Goal: Browse casually

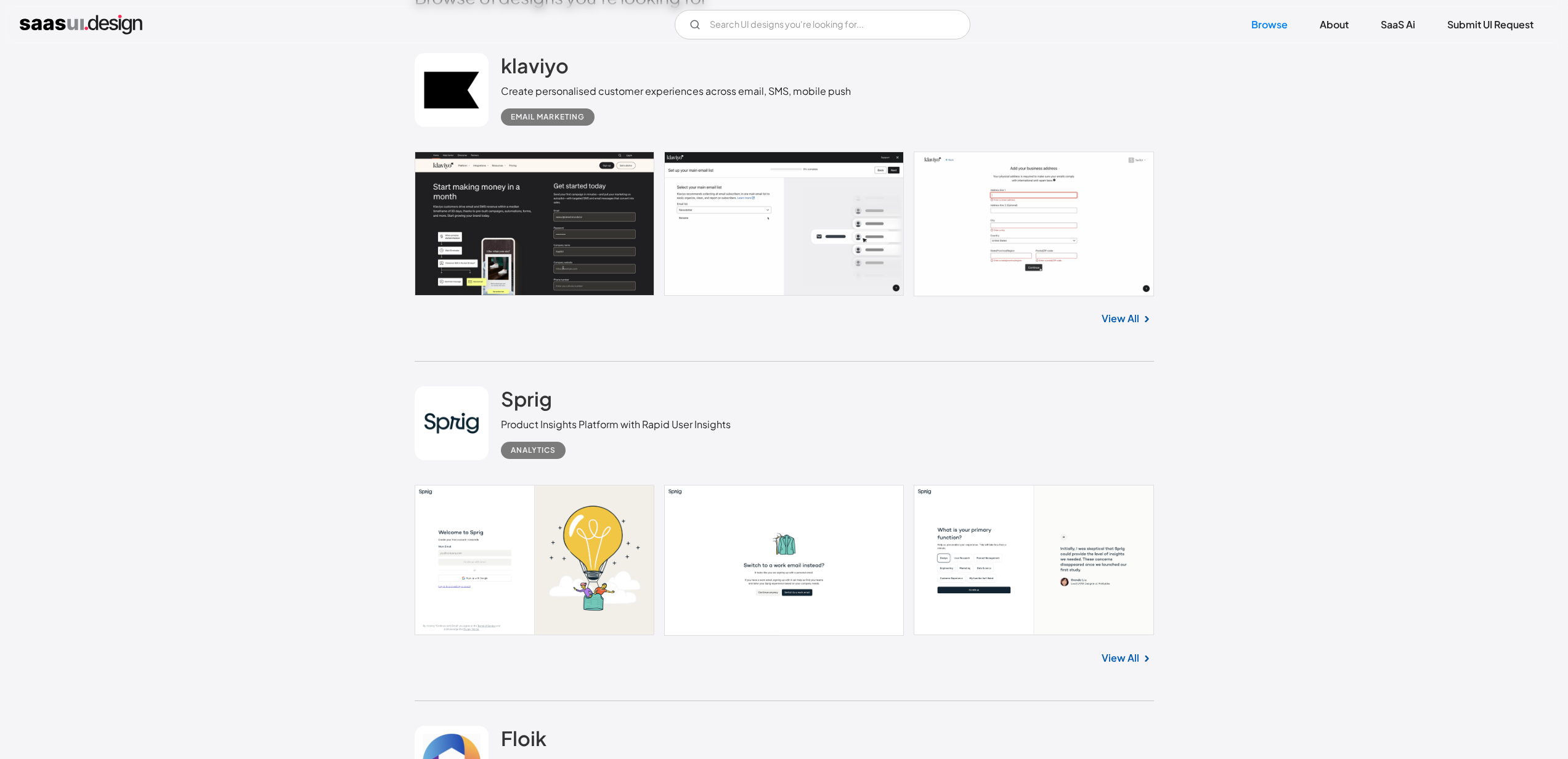
scroll to position [578, 0]
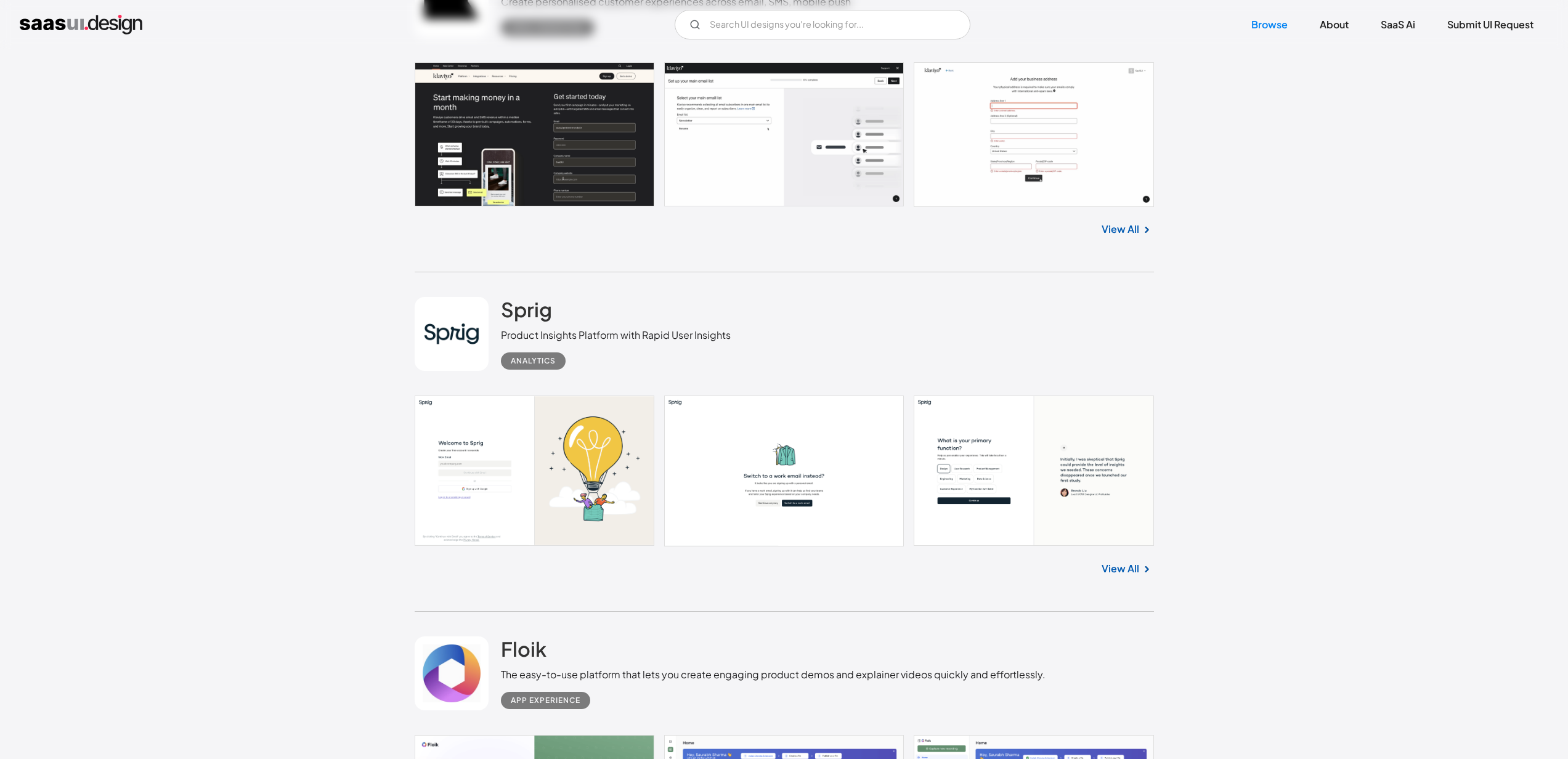
click at [1127, 228] on link "View All" at bounding box center [1120, 229] width 38 height 14
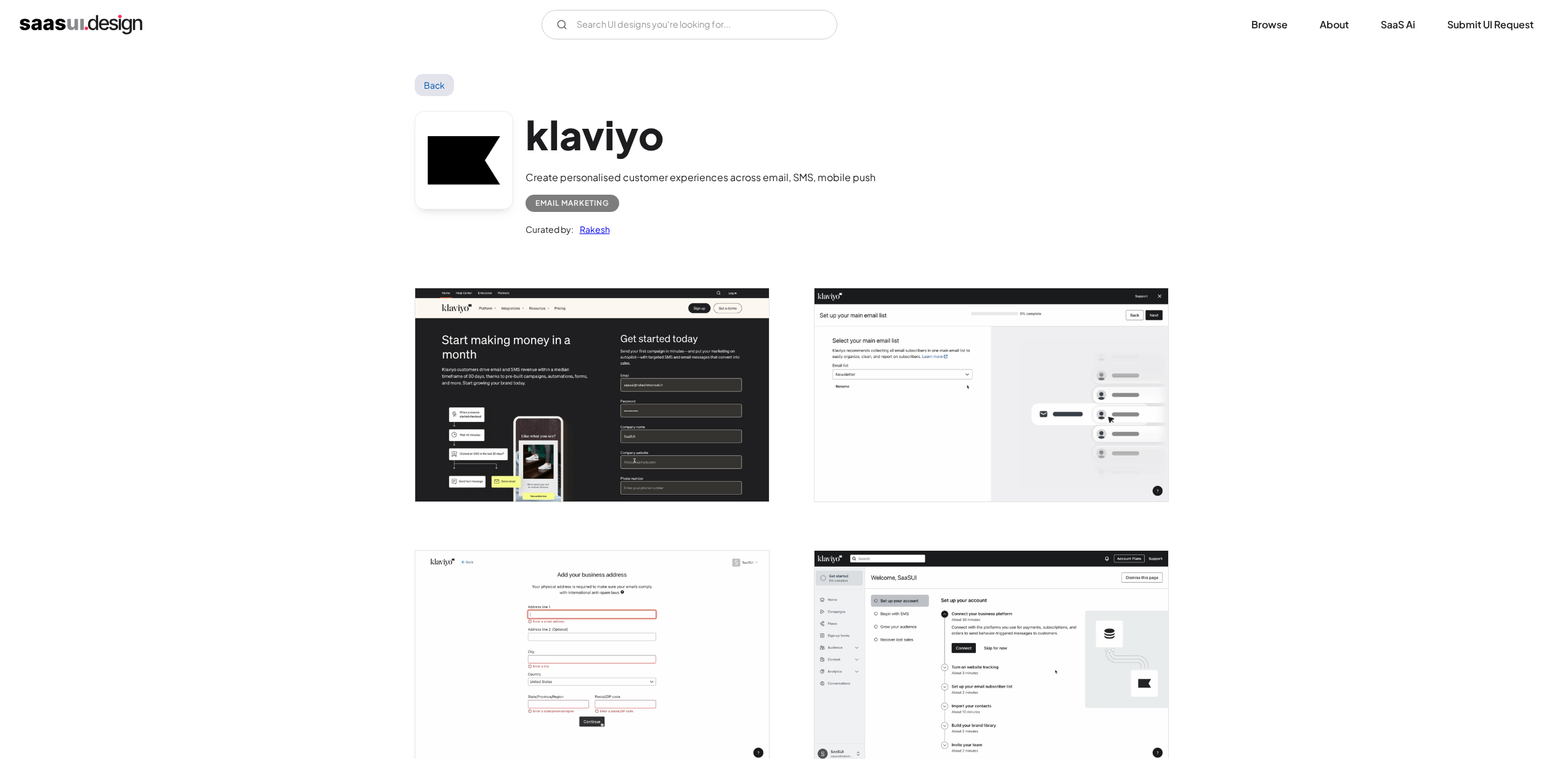
click at [591, 341] on img "open lightbox" at bounding box center [591, 394] width 353 height 212
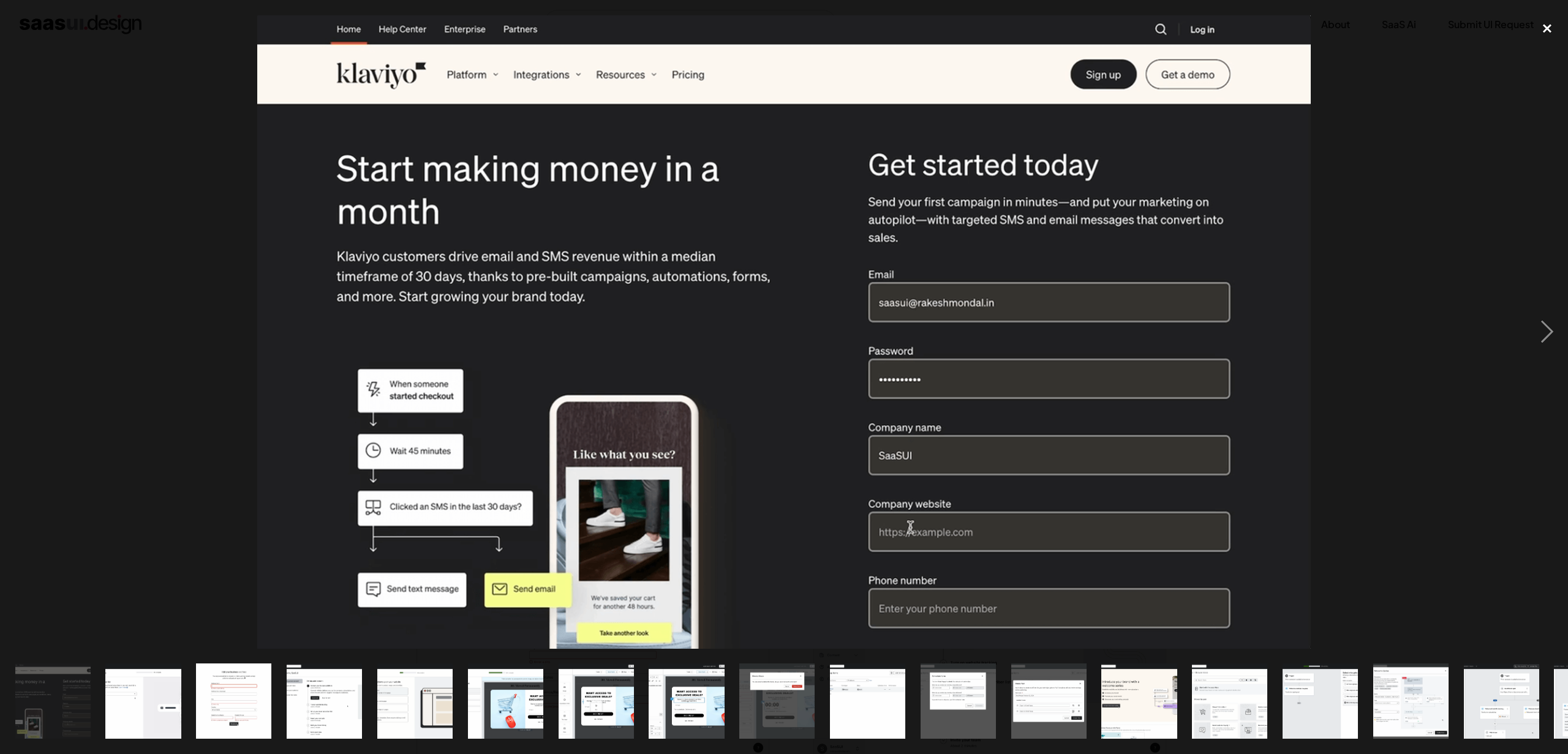
click at [1547, 28] on div "close lightbox" at bounding box center [1546, 29] width 41 height 27
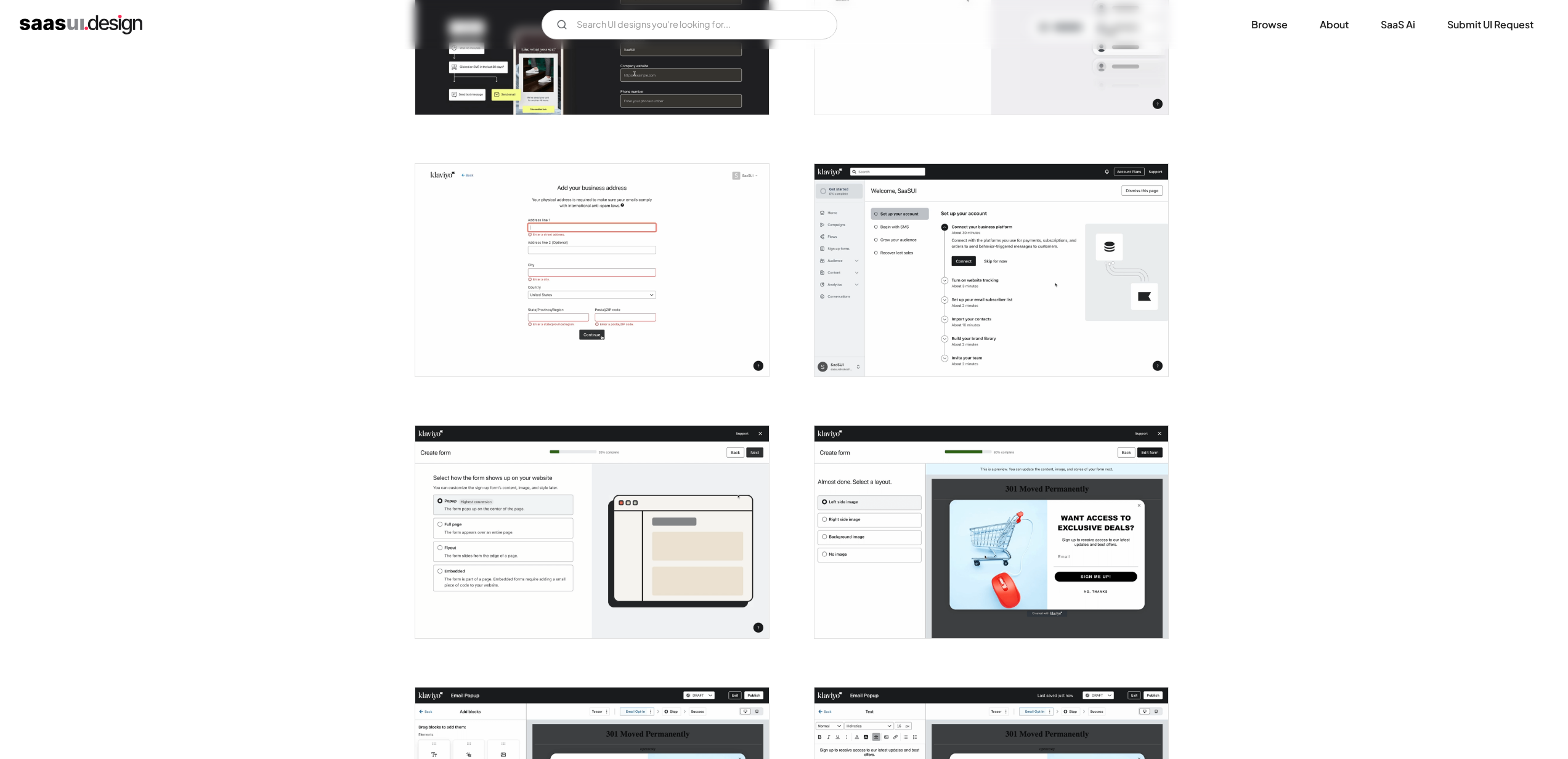
scroll to position [492, 0]
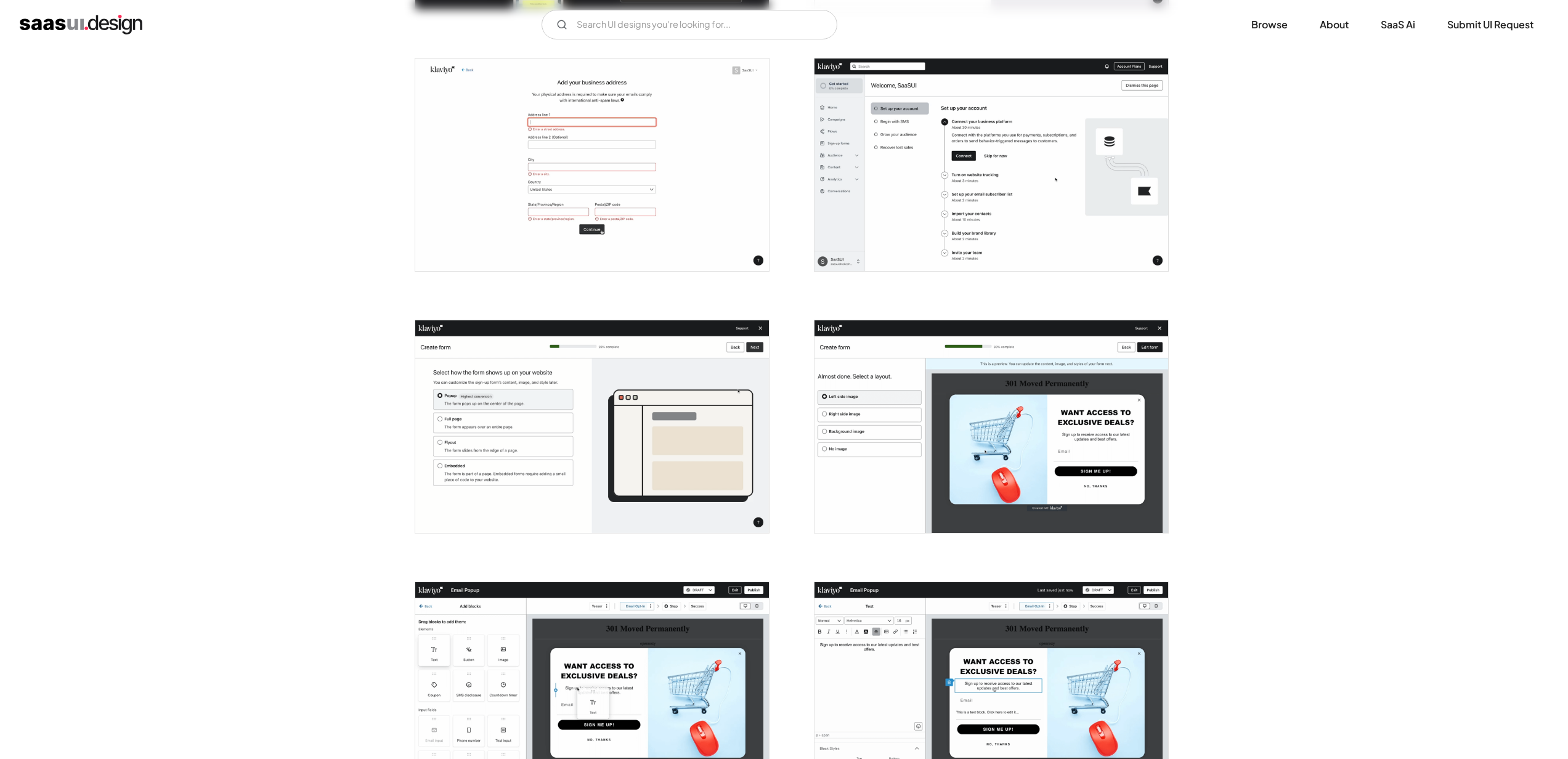
click at [974, 191] on img "open lightbox" at bounding box center [991, 164] width 353 height 212
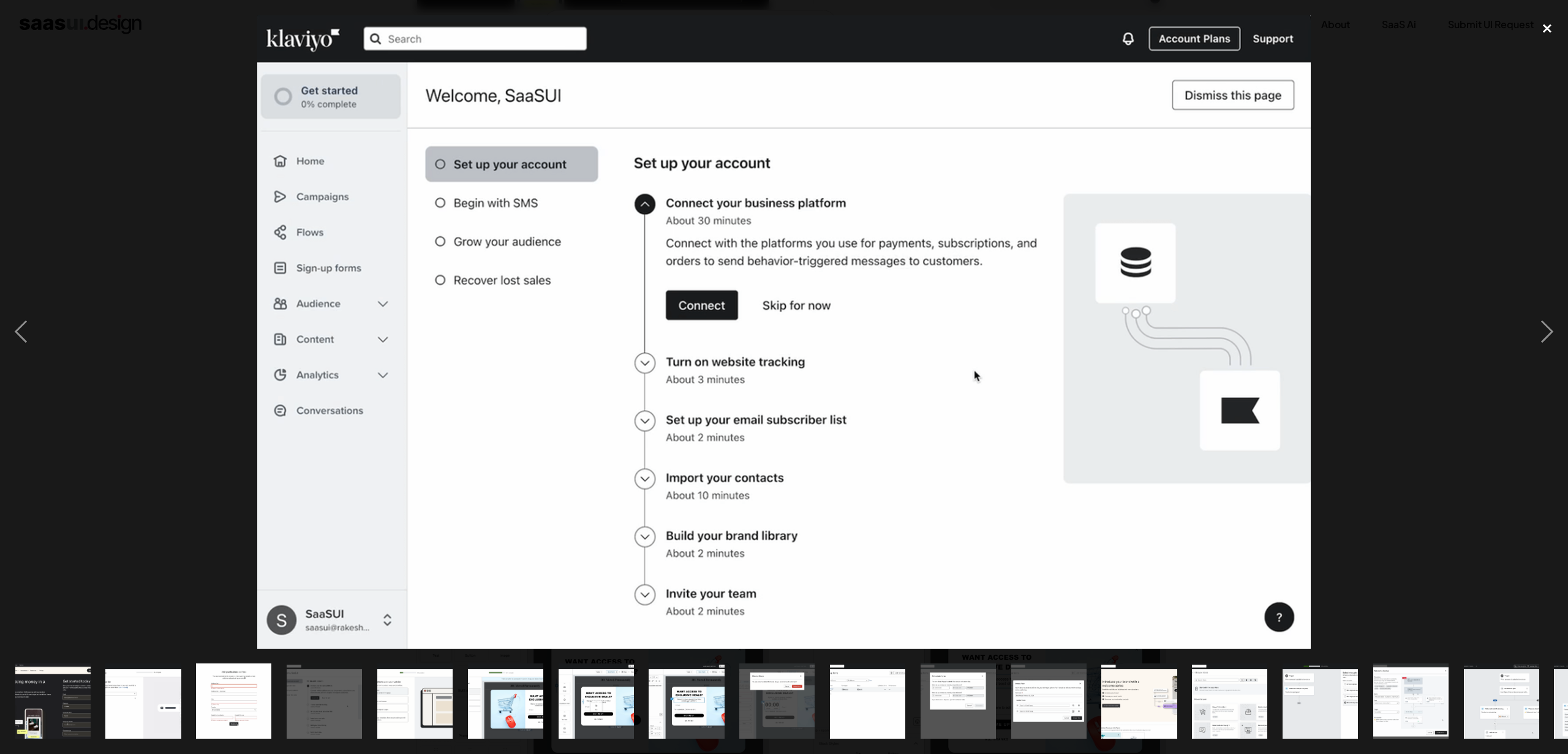
click at [1545, 30] on div "close lightbox" at bounding box center [1546, 29] width 41 height 27
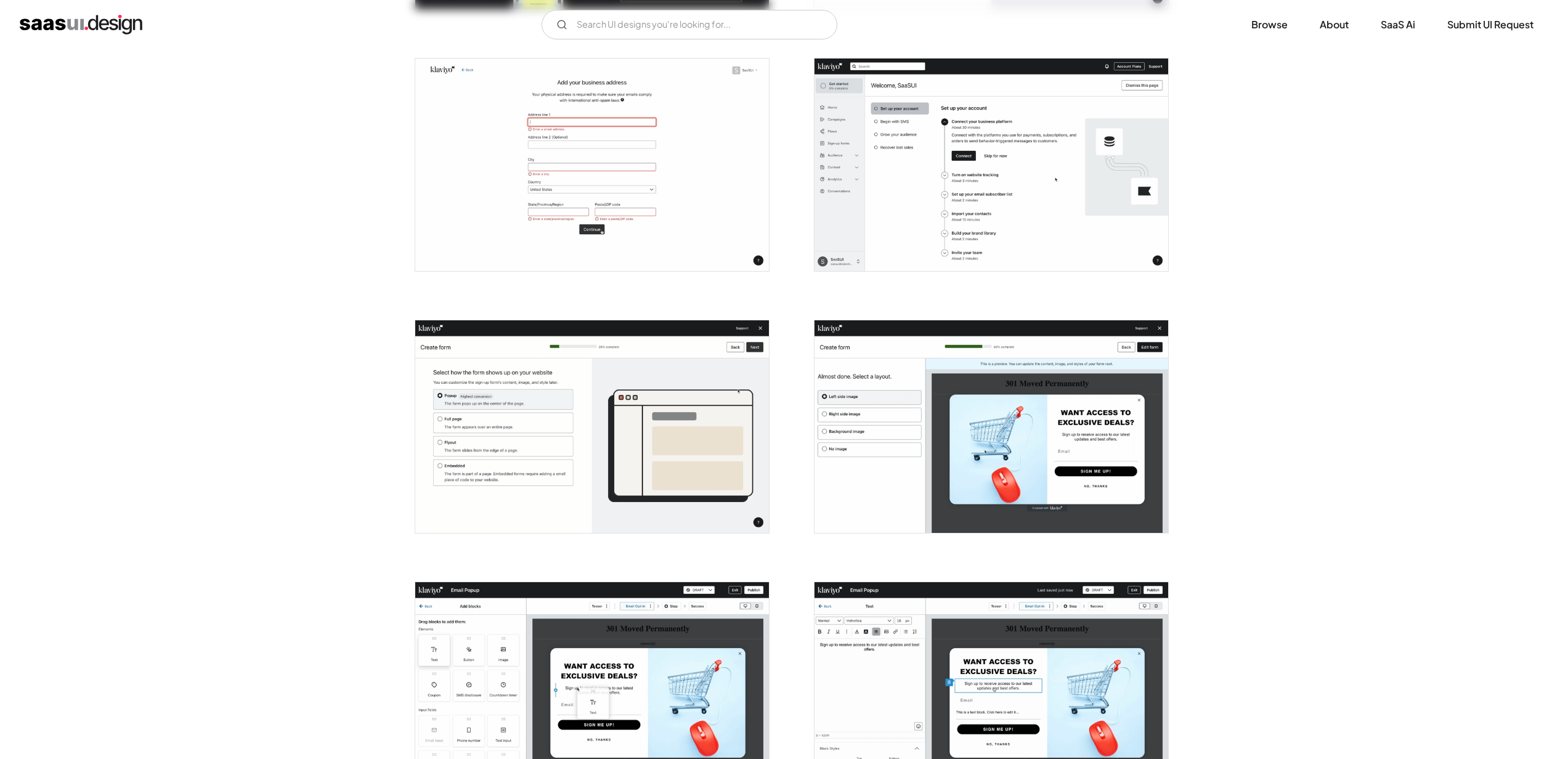
scroll to position [0, 0]
